Goal: Task Accomplishment & Management: Use online tool/utility

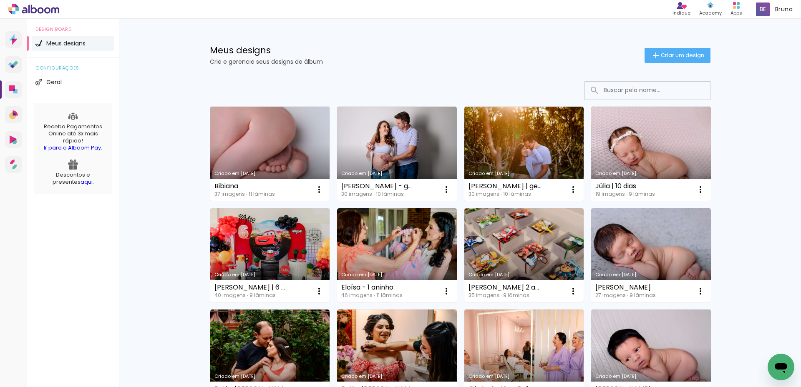
click at [285, 146] on link "Criado em [DATE]" at bounding box center [270, 154] width 120 height 94
